Goal: Obtain resource: Obtain resource

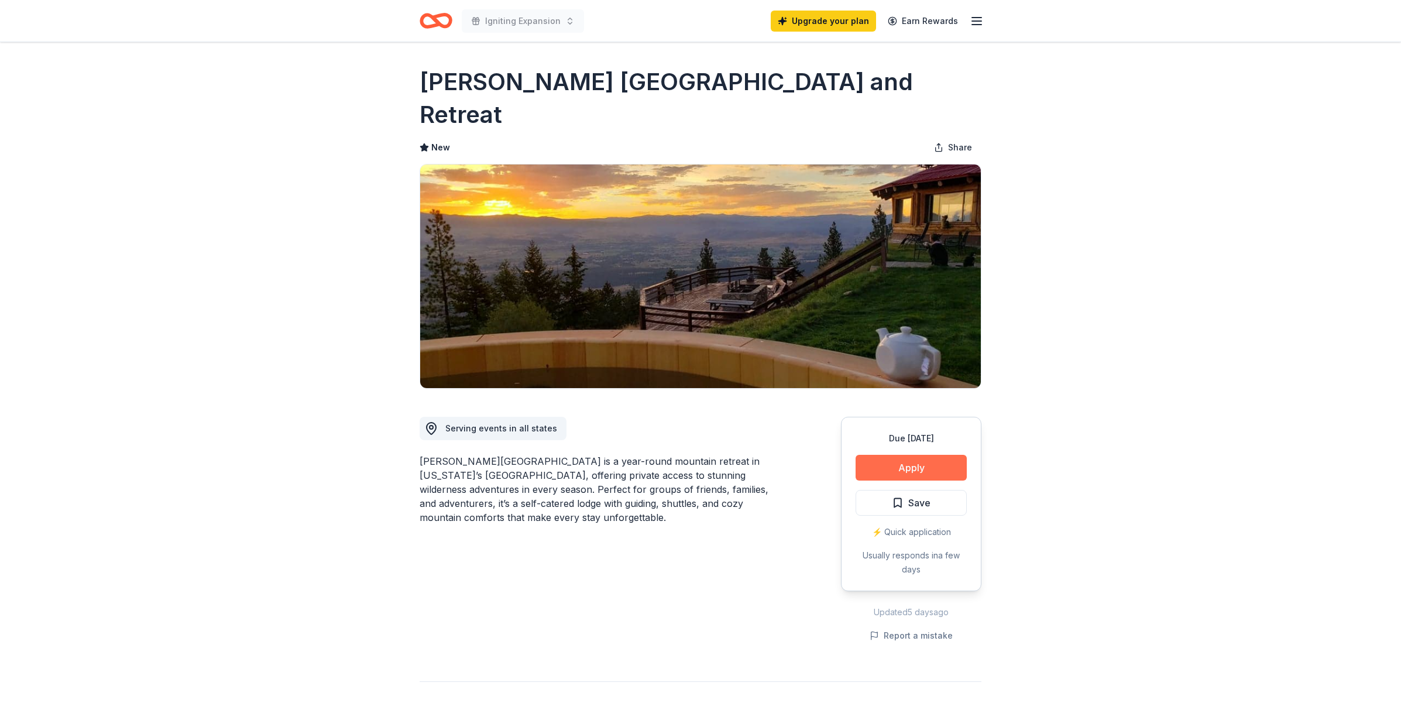
click at [924, 455] on button "Apply" at bounding box center [911, 468] width 111 height 26
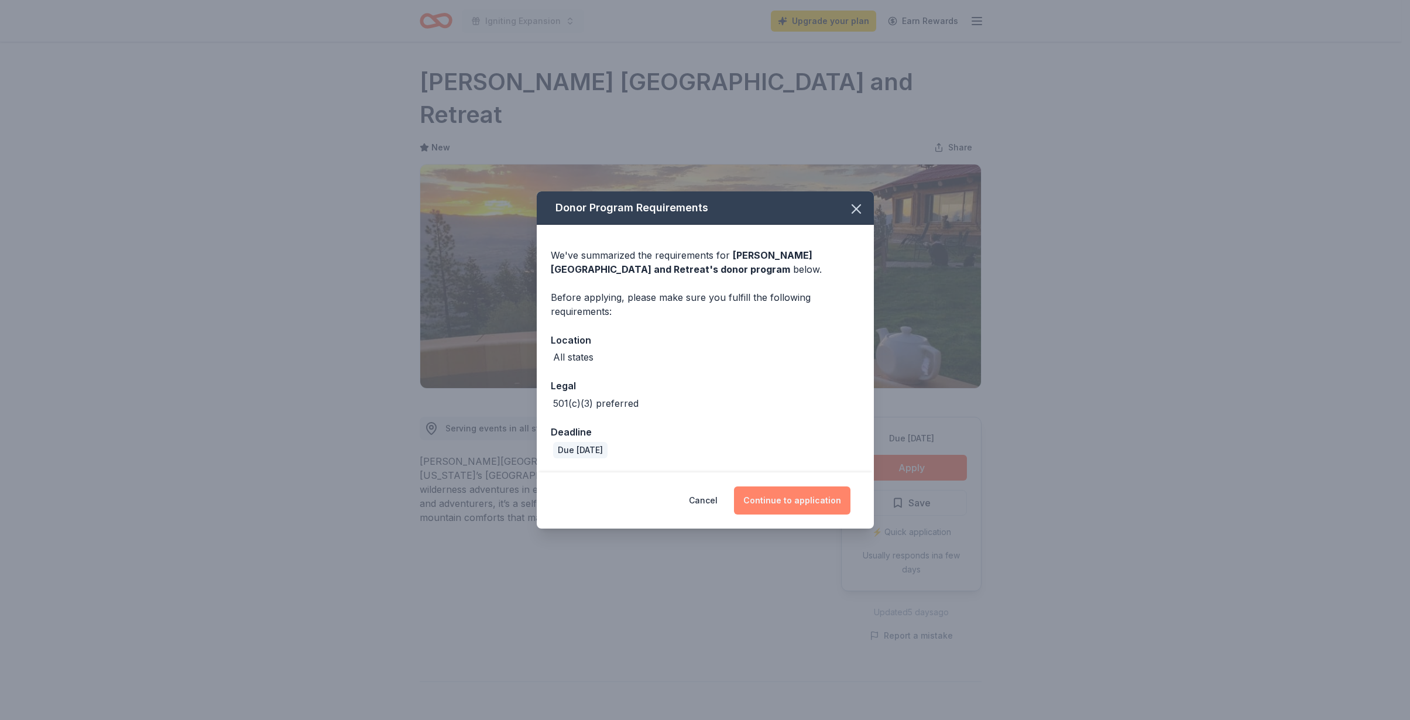
click at [821, 506] on button "Continue to application" at bounding box center [792, 500] width 116 height 28
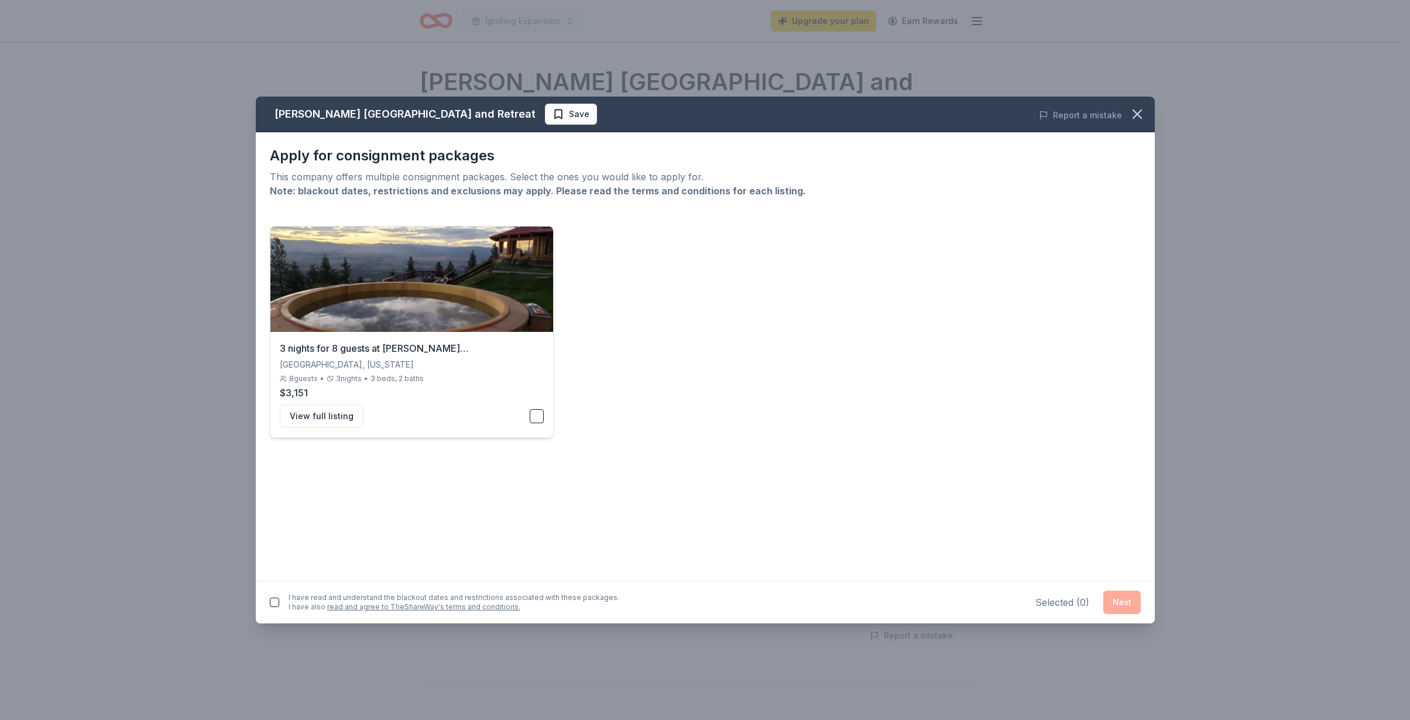
click at [537, 411] on button "button" at bounding box center [537, 416] width 14 height 14
click at [329, 416] on button "View full listing" at bounding box center [322, 415] width 84 height 23
click at [1134, 114] on icon "button" at bounding box center [1137, 114] width 16 height 16
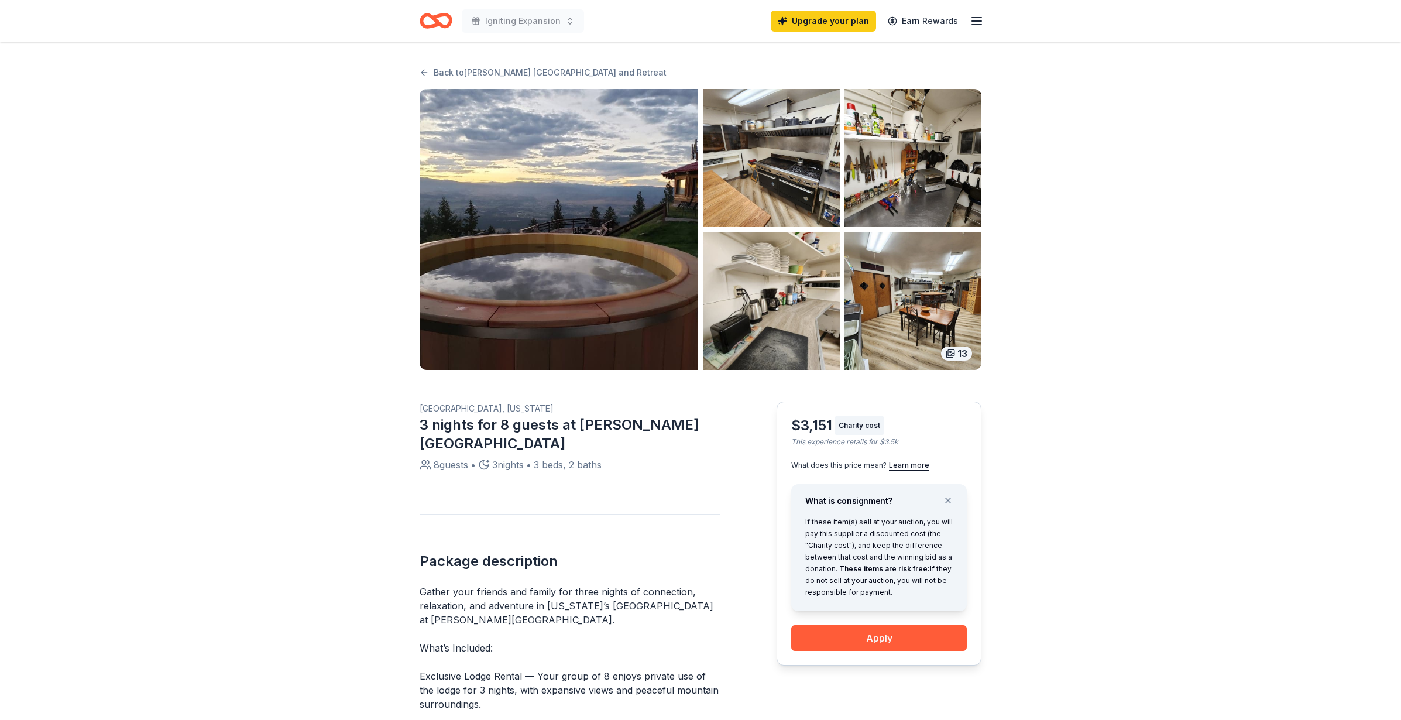
click at [618, 282] on img "button" at bounding box center [559, 229] width 279 height 281
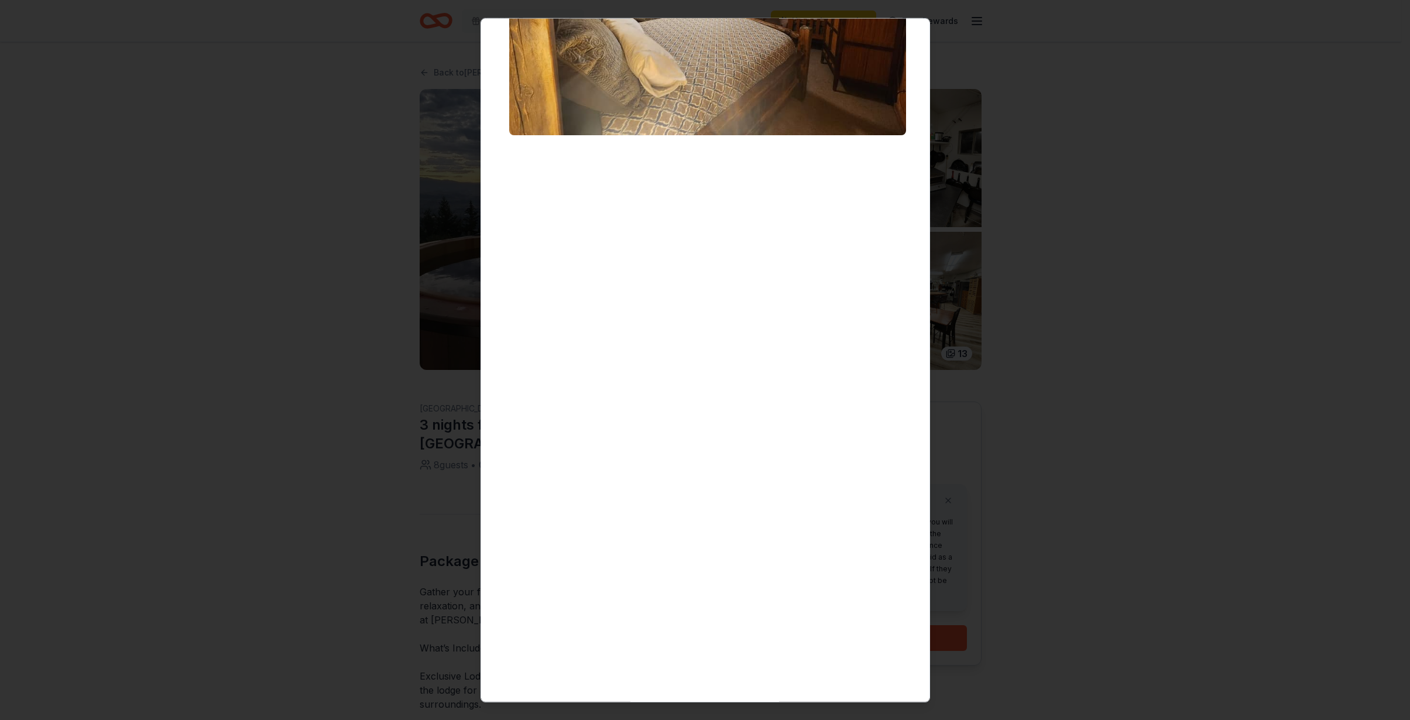
scroll to position [4470, 0]
